Goal: Task Accomplishment & Management: Manage account settings

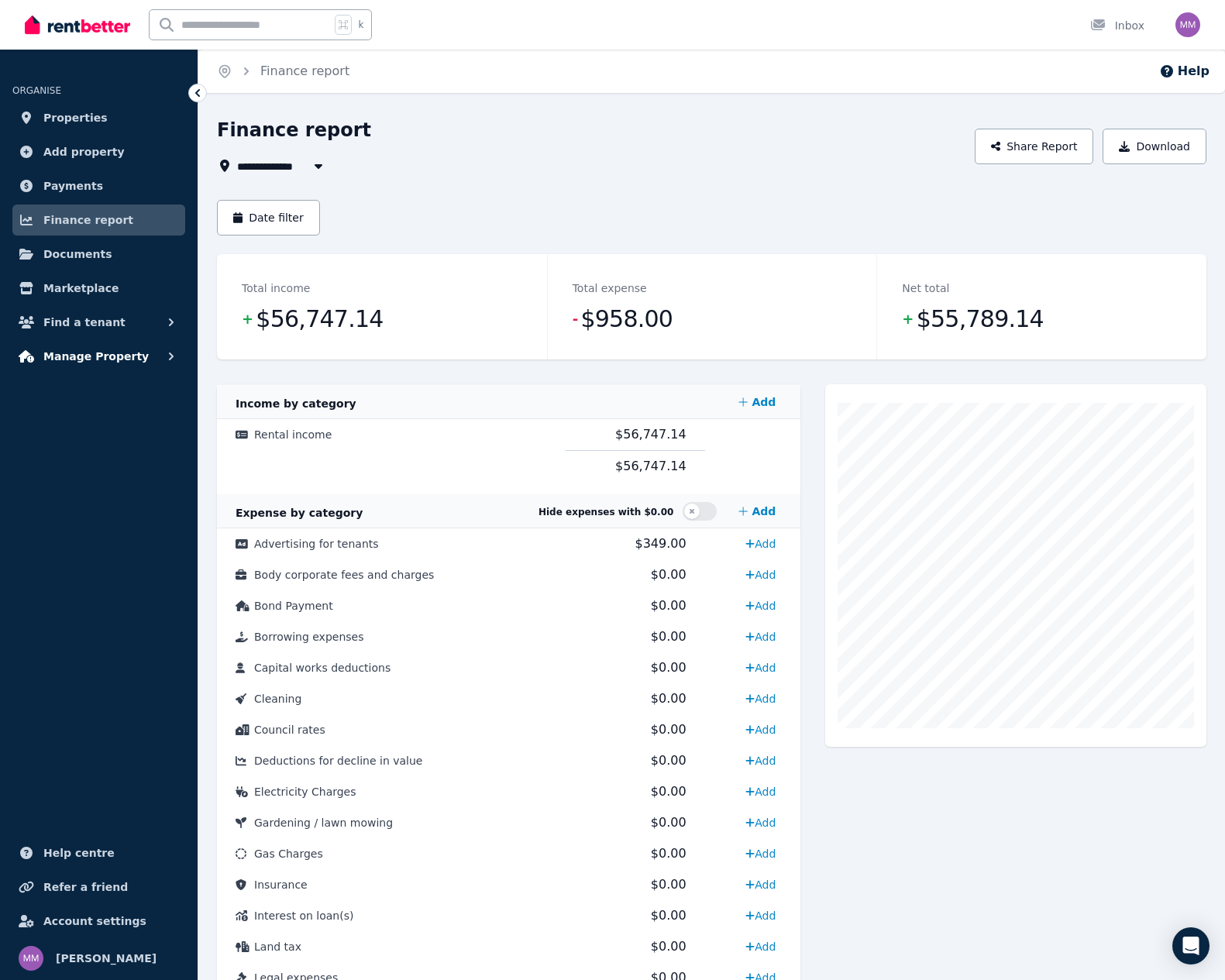
click at [90, 367] on button "Manage Property" at bounding box center [98, 356] width 173 height 31
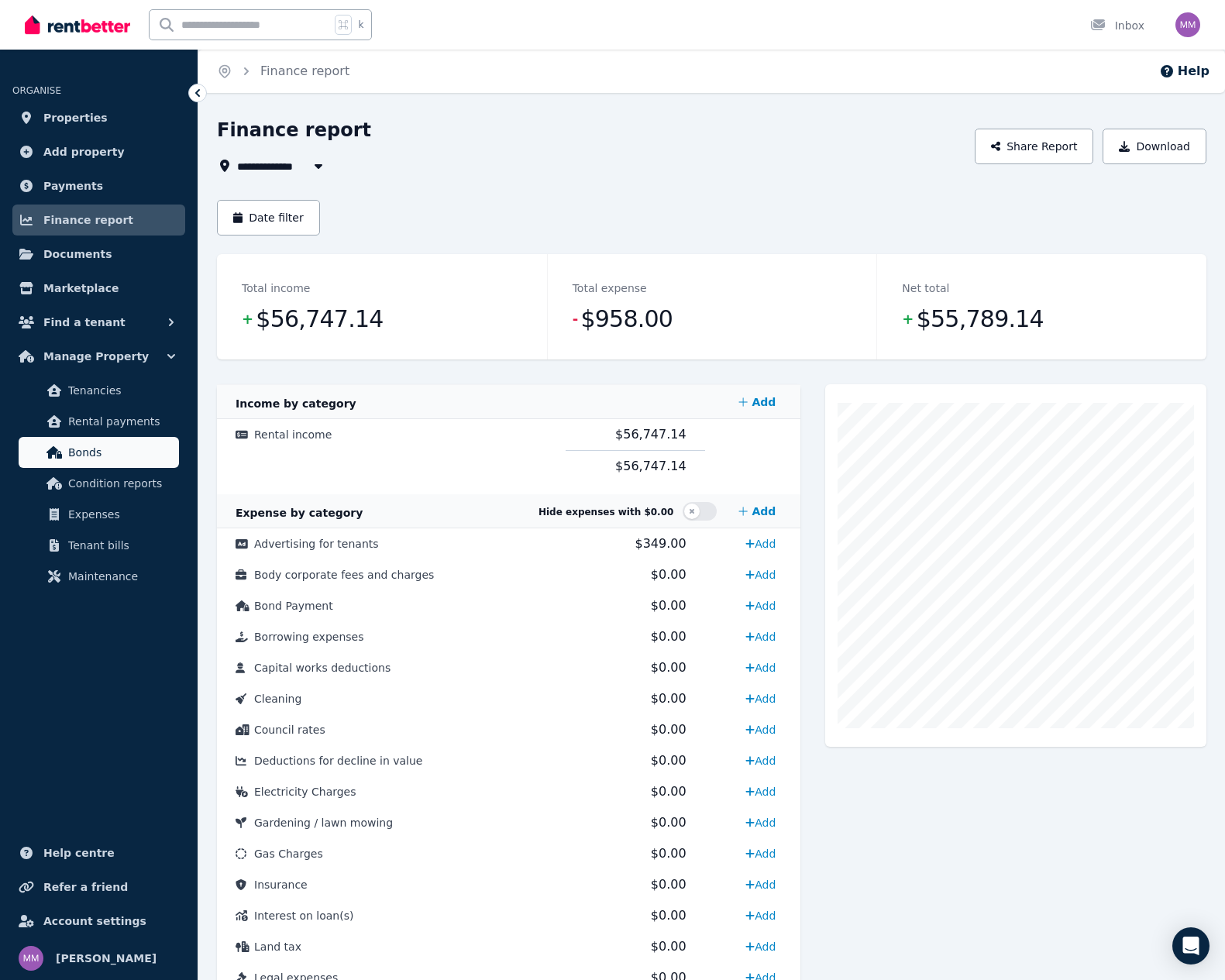
click at [107, 450] on span "Bonds" at bounding box center [120, 452] width 105 height 19
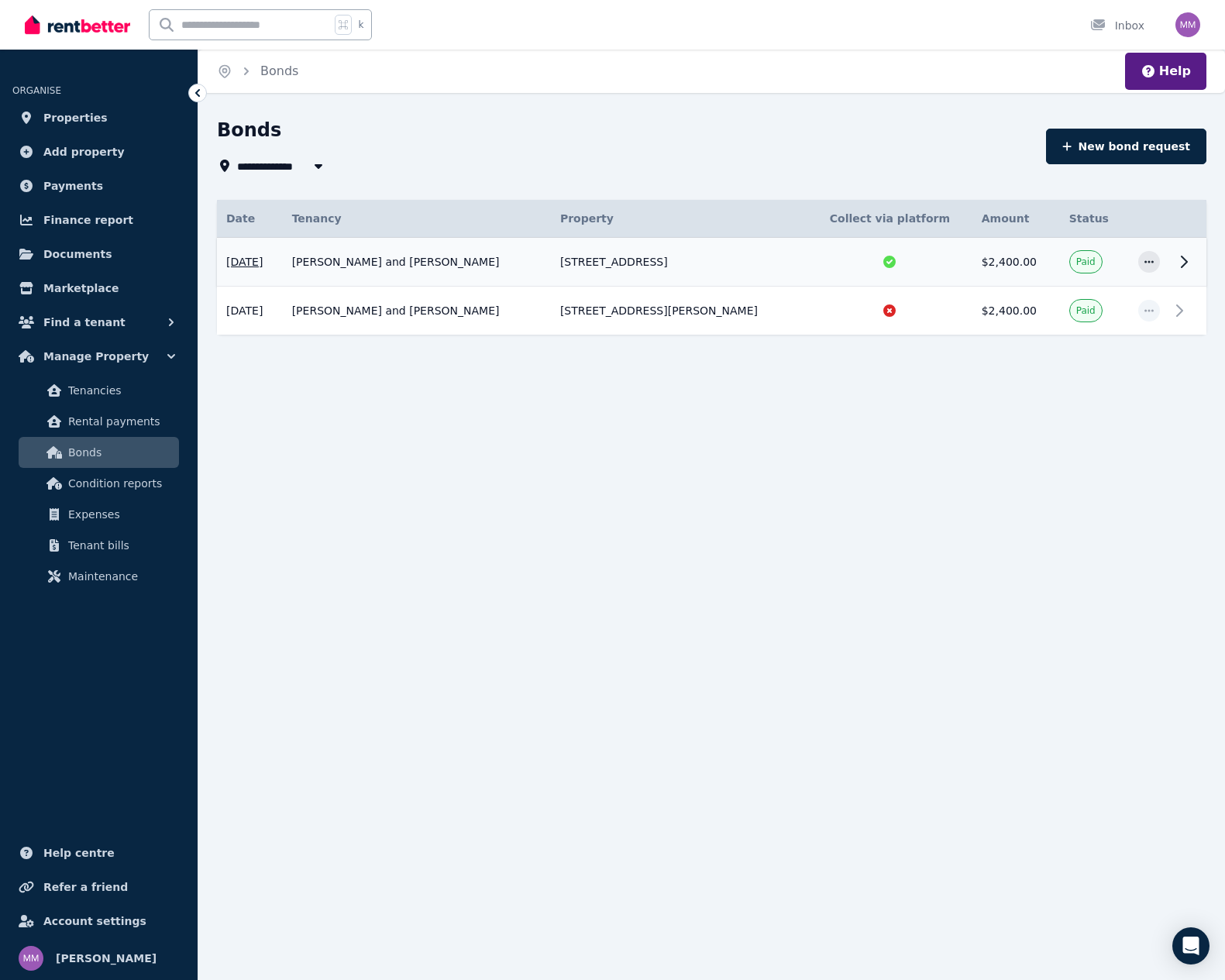
click at [1188, 262] on icon at bounding box center [1184, 262] width 19 height 19
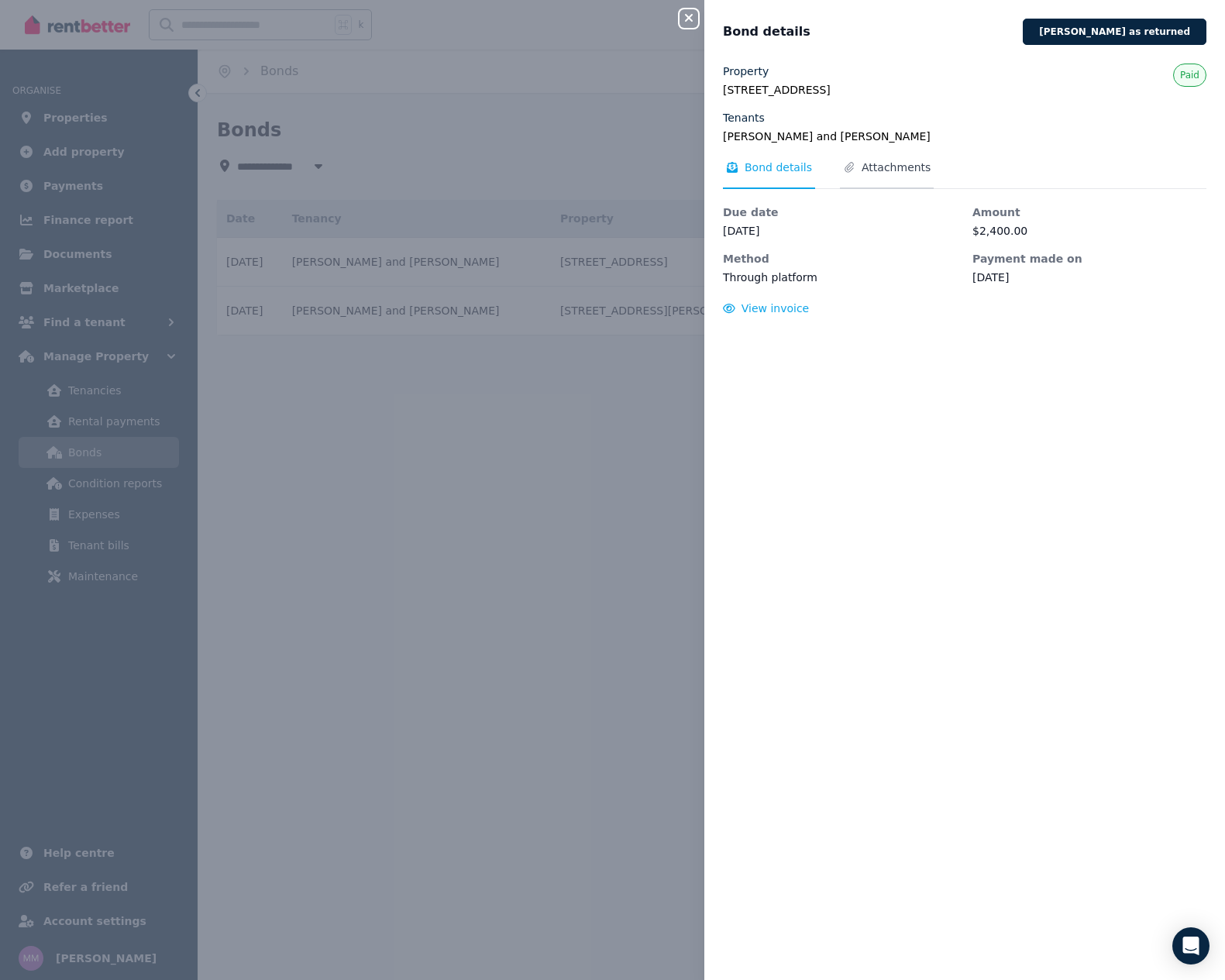
click at [874, 169] on span "Attachments" at bounding box center [896, 167] width 69 height 15
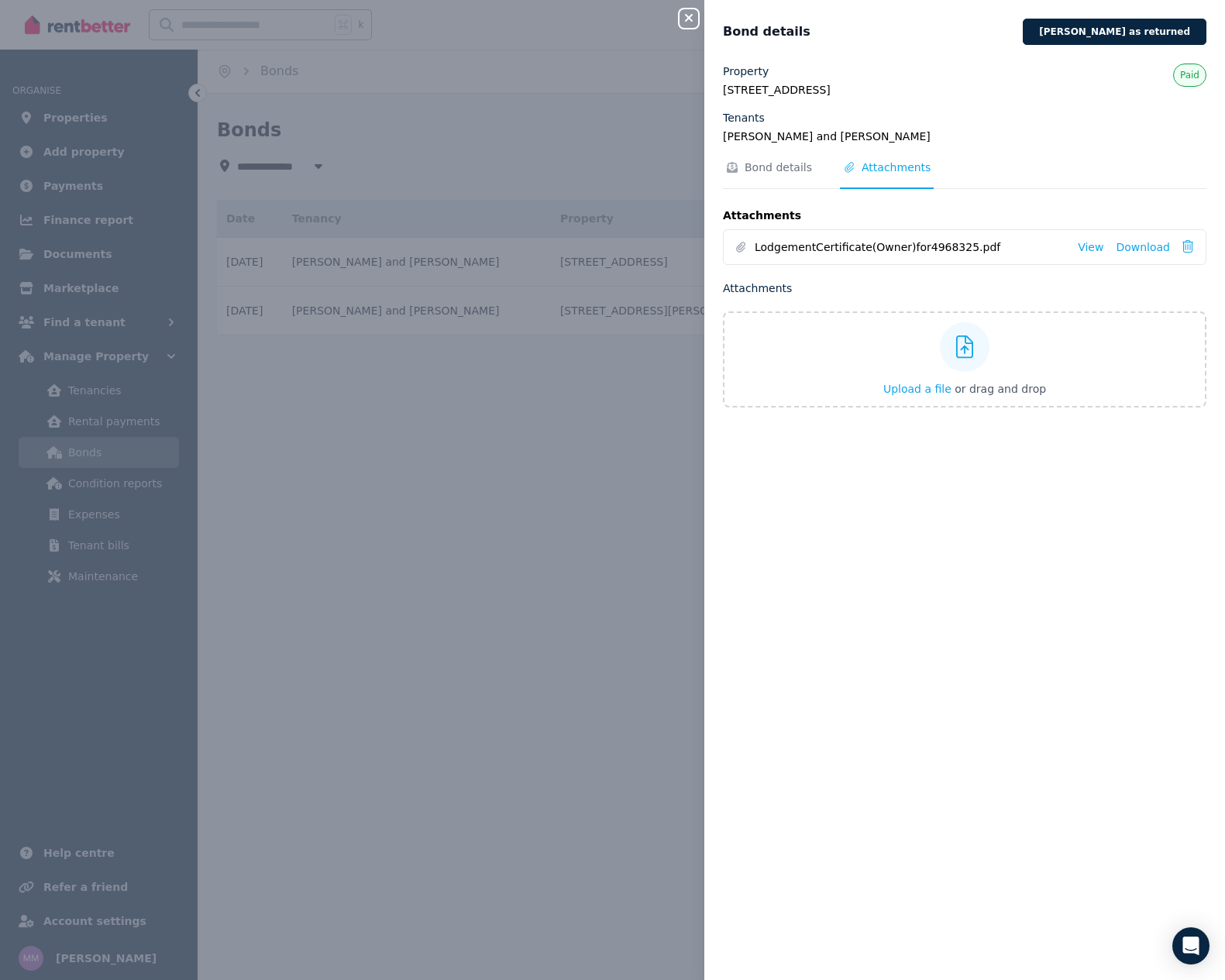
click at [680, 23] on icon "button" at bounding box center [689, 17] width 19 height 12
